Goal: Navigation & Orientation: Find specific page/section

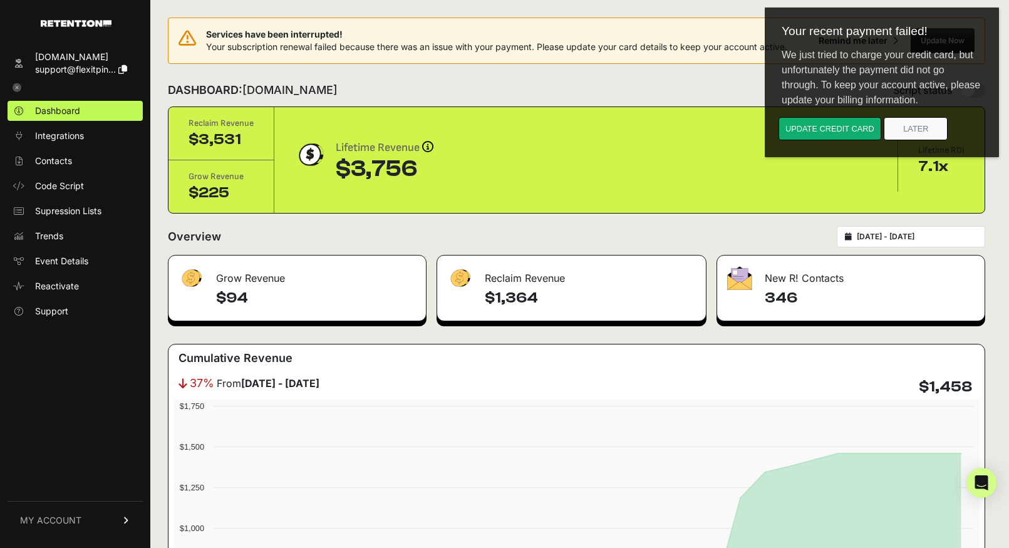
click at [47, 63] on span "flexitpink.com support@flexitpin..." at bounding box center [81, 63] width 92 height 25
click at [35, 113] on span "Dashboard" at bounding box center [57, 111] width 45 height 13
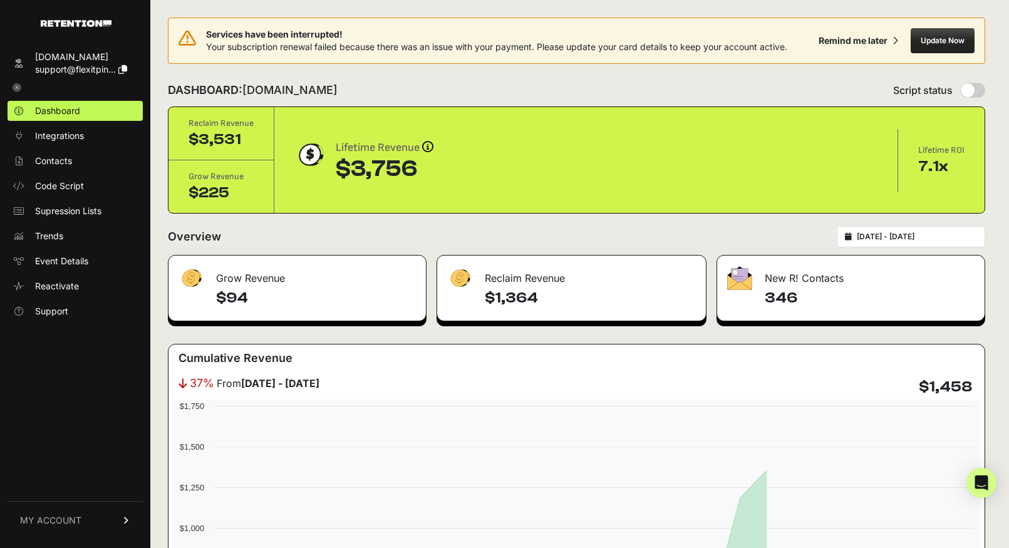
click at [16, 85] on icon at bounding box center [17, 87] width 9 height 9
